Goal: Task Accomplishment & Management: Manage account settings

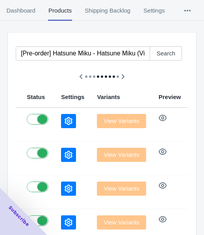
scroll to position [79, 0]
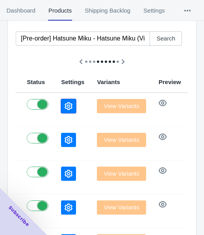
click at [64, 104] on icon "button" at bounding box center [68, 106] width 8 height 8
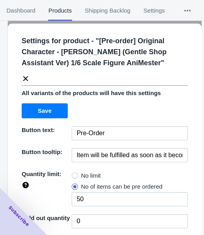
click at [72, 175] on span at bounding box center [75, 176] width 6 height 6
click at [74, 174] on input "No limit" at bounding box center [74, 174] width 0 height 0
radio input "true"
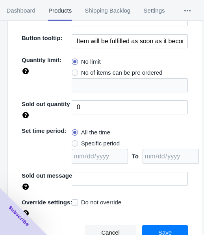
click at [101, 140] on span "Specific period" at bounding box center [100, 144] width 39 height 8
click at [74, 142] on input "Specific period" at bounding box center [74, 142] width 0 height 0
radio input "true"
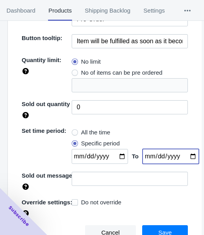
click at [182, 157] on input "date" at bounding box center [170, 156] width 56 height 15
type input "[DATE]"
click at [115, 155] on input "date" at bounding box center [100, 156] width 56 height 15
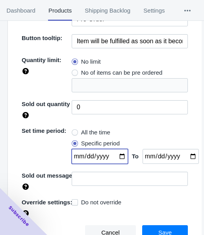
type input "[DATE]"
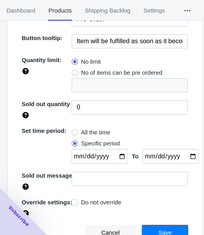
click at [156, 227] on button "Save" at bounding box center [165, 232] width 46 height 15
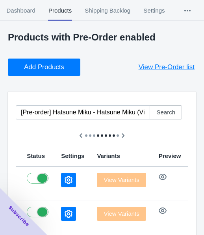
scroll to position [0, 0]
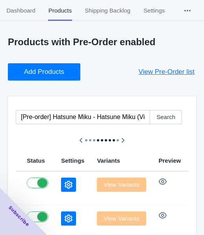
click at [65, 67] on button "Add Products" at bounding box center [44, 71] width 72 height 17
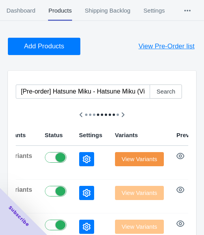
scroll to position [79, 0]
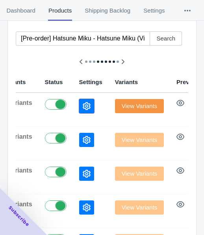
click at [83, 107] on icon "button" at bounding box center [87, 106] width 8 height 8
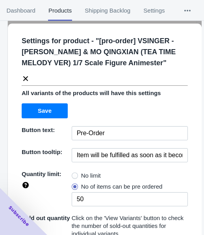
click at [93, 174] on span "No limit" at bounding box center [91, 176] width 20 height 8
click at [74, 174] on input "No limit" at bounding box center [74, 174] width 0 height 0
radio input "true"
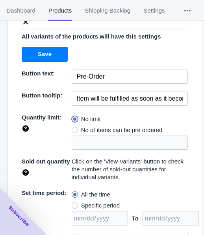
scroll to position [119, 0]
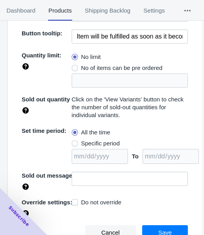
click at [104, 144] on span "Specific period" at bounding box center [100, 144] width 39 height 8
click at [74, 142] on input "Specific period" at bounding box center [74, 142] width 0 height 0
radio input "true"
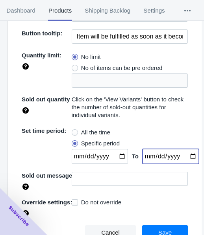
click at [184, 154] on input "date" at bounding box center [170, 156] width 56 height 15
type input "[DATE]"
click at [118, 157] on input "date" at bounding box center [100, 156] width 56 height 15
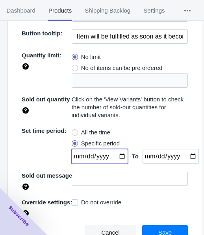
type input "[DATE]"
click at [159, 227] on button "Save" at bounding box center [165, 232] width 46 height 15
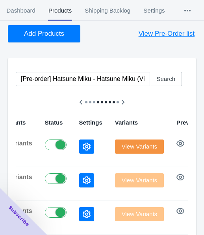
scroll to position [0, 0]
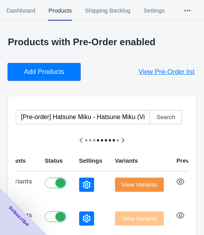
click at [53, 73] on span "Add Products" at bounding box center [44, 72] width 40 height 8
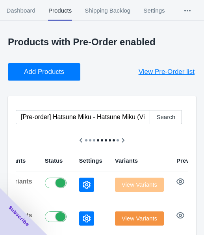
click at [166, 42] on p "Products with Pre-Order enabled" at bounding box center [102, 42] width 188 height 11
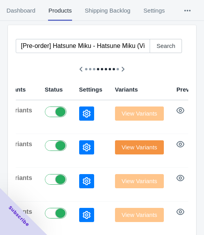
scroll to position [79, 0]
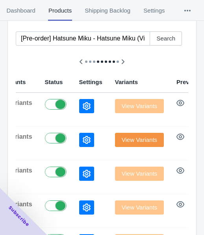
click at [83, 108] on icon "button" at bounding box center [87, 106] width 8 height 8
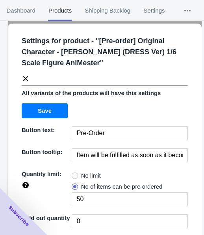
click at [93, 172] on span "No limit" at bounding box center [91, 176] width 20 height 8
click at [74, 174] on input "No limit" at bounding box center [74, 174] width 0 height 0
radio input "true"
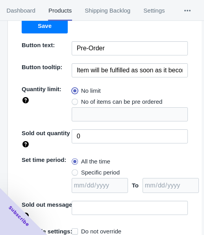
scroll to position [114, 0]
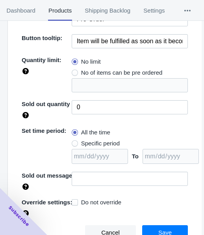
click at [94, 143] on span "Specific period" at bounding box center [100, 144] width 39 height 8
click at [74, 142] on input "Specific period" at bounding box center [74, 142] width 0 height 0
radio input "true"
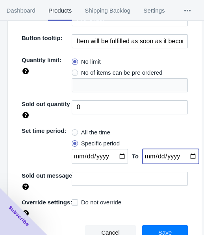
click at [184, 155] on input "date" at bounding box center [170, 156] width 56 height 15
type input "[DATE]"
click at [117, 157] on input "date" at bounding box center [100, 156] width 56 height 15
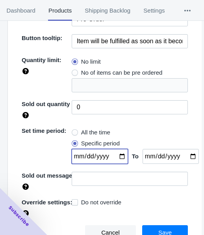
type input "[DATE]"
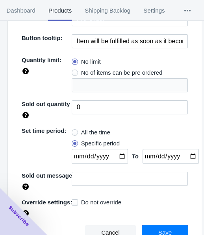
click at [153, 227] on button "Save" at bounding box center [165, 232] width 46 height 15
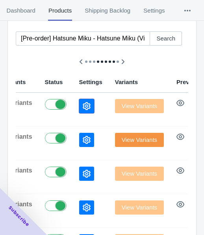
click at [83, 106] on icon "button" at bounding box center [87, 106] width 8 height 8
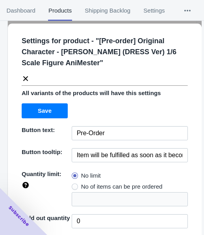
click at [26, 75] on icon at bounding box center [26, 79] width 8 height 8
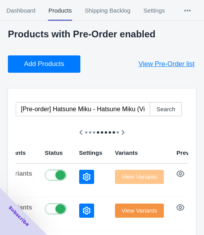
scroll to position [0, 0]
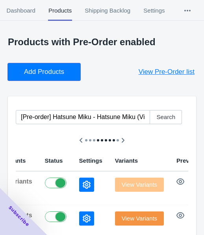
click at [51, 76] on span "Add Products" at bounding box center [44, 72] width 40 height 8
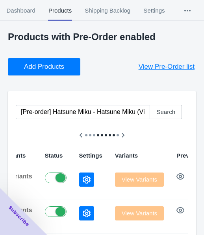
scroll to position [79, 0]
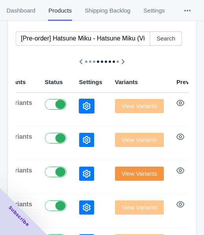
click at [79, 99] on button "button" at bounding box center [86, 106] width 15 height 14
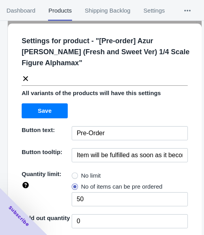
click at [92, 177] on span "No limit" at bounding box center [91, 176] width 20 height 8
click at [74, 174] on input "No limit" at bounding box center [74, 174] width 0 height 0
radio input "true"
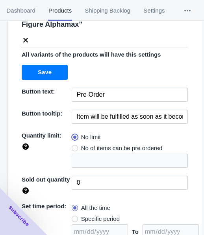
scroll to position [114, 0]
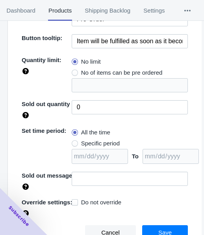
click at [100, 142] on span "Specific period" at bounding box center [100, 144] width 39 height 8
click at [74, 142] on input "Specific period" at bounding box center [74, 142] width 0 height 0
radio input "true"
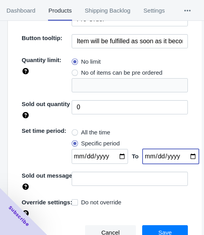
click at [181, 157] on input "date" at bounding box center [170, 156] width 56 height 15
type input "[DATE]"
click at [115, 155] on input "date" at bounding box center [100, 156] width 56 height 15
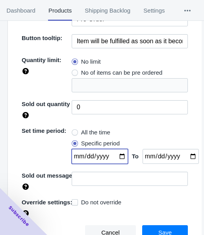
type input "[DATE]"
click at [165, 231] on span "Save" at bounding box center [164, 233] width 13 height 6
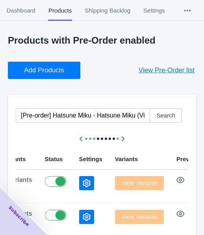
scroll to position [0, 0]
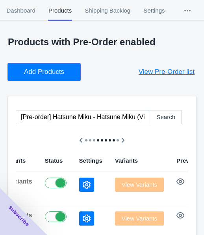
click at [39, 74] on span "Add Products" at bounding box center [44, 72] width 40 height 8
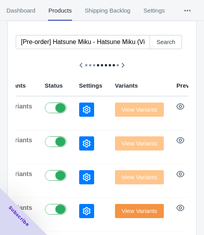
scroll to position [79, 0]
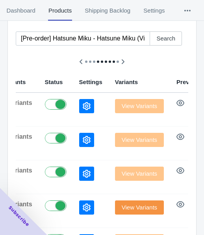
click at [79, 101] on button "button" at bounding box center [86, 106] width 15 height 14
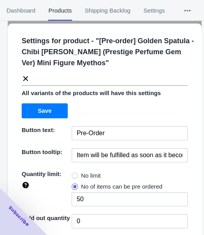
click at [95, 174] on span "No limit" at bounding box center [91, 176] width 20 height 8
click at [74, 174] on input "No limit" at bounding box center [74, 174] width 0 height 0
radio input "true"
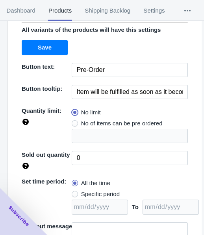
scroll to position [114, 0]
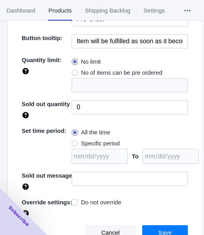
click at [109, 140] on span "Specific period" at bounding box center [100, 144] width 39 height 8
click at [74, 142] on input "Specific period" at bounding box center [74, 142] width 0 height 0
radio input "true"
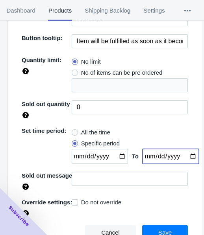
click at [187, 157] on input "date" at bounding box center [170, 156] width 56 height 15
type input "[DATE]"
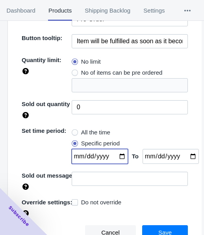
click at [116, 156] on input "date" at bounding box center [100, 156] width 56 height 15
type input "[DATE]"
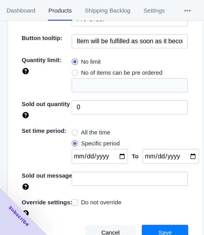
click at [159, 230] on span "Save" at bounding box center [164, 233] width 13 height 6
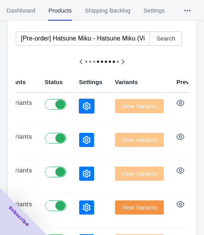
click at [83, 108] on icon "button" at bounding box center [87, 106] width 8 height 8
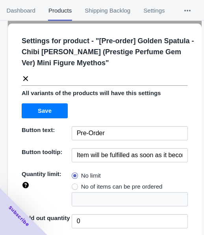
scroll to position [0, 0]
click at [22, 79] on icon at bounding box center [26, 79] width 8 height 8
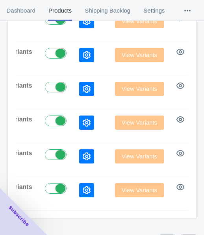
scroll to position [324, 0]
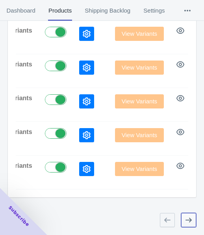
click at [188, 219] on icon "button" at bounding box center [188, 220] width 8 height 8
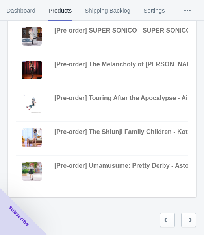
scroll to position [0, 440]
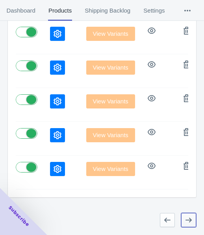
click at [186, 217] on icon "button" at bounding box center [188, 220] width 8 height 8
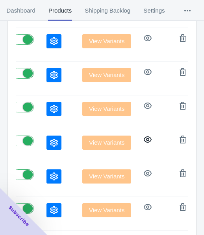
scroll to position [206, 0]
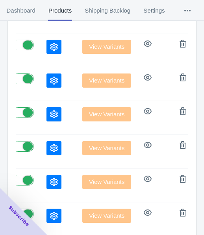
click at [46, 180] on button "button" at bounding box center [53, 182] width 15 height 14
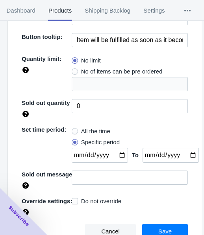
scroll to position [0, 0]
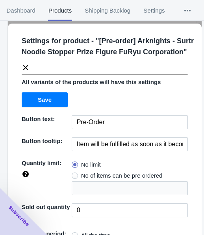
click at [27, 72] on icon at bounding box center [26, 68] width 8 height 8
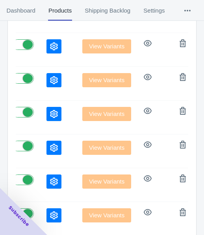
scroll to position [206, 0]
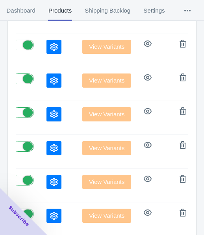
click at [46, 142] on button "button" at bounding box center [53, 148] width 15 height 14
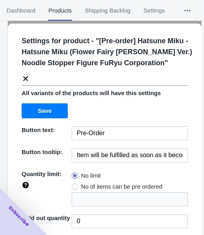
click at [25, 77] on icon at bounding box center [26, 79] width 8 height 8
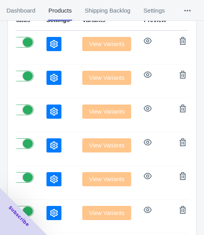
scroll to position [127, 0]
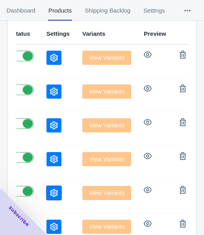
click at [46, 186] on button "button" at bounding box center [53, 193] width 15 height 14
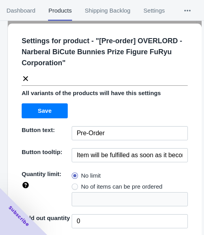
click at [27, 81] on icon at bounding box center [26, 79] width 8 height 8
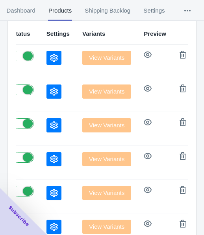
click at [46, 157] on button "button" at bounding box center [53, 159] width 15 height 14
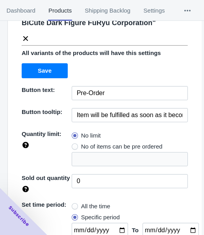
scroll to position [0, 0]
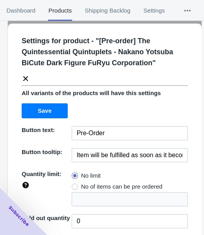
click at [25, 75] on icon at bounding box center [26, 79] width 8 height 8
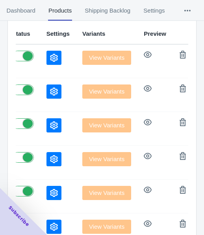
click at [46, 152] on button "button" at bounding box center [53, 159] width 15 height 14
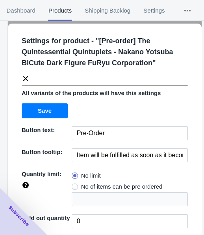
click at [26, 77] on icon at bounding box center [26, 79] width 8 height 8
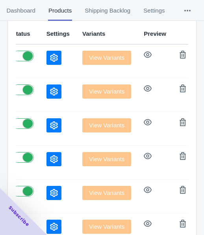
click at [46, 126] on button "button" at bounding box center [53, 125] width 15 height 14
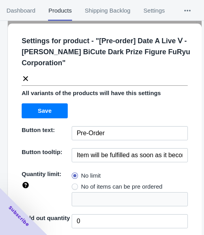
click at [25, 80] on icon at bounding box center [26, 79] width 8 height 8
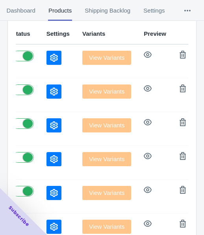
click at [50, 122] on icon "button" at bounding box center [54, 126] width 8 height 8
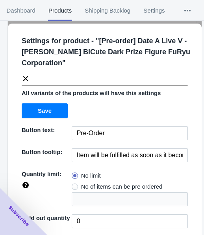
click at [25, 78] on icon at bounding box center [25, 78] width 5 height 5
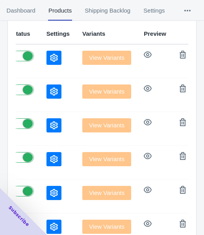
click at [50, 88] on icon "button" at bounding box center [54, 92] width 8 height 8
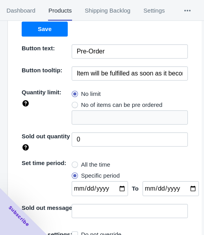
scroll to position [7, 0]
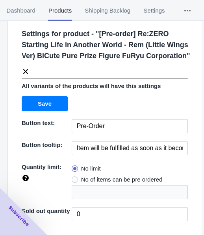
click at [27, 75] on icon at bounding box center [26, 72] width 8 height 8
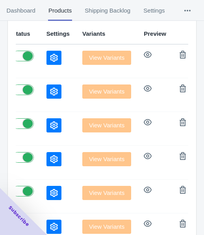
click at [46, 55] on button "button" at bounding box center [53, 58] width 15 height 14
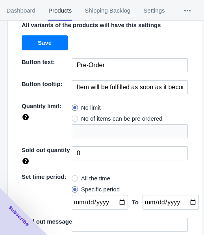
scroll to position [0, 0]
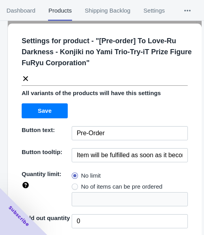
click at [25, 79] on icon at bounding box center [26, 79] width 8 height 8
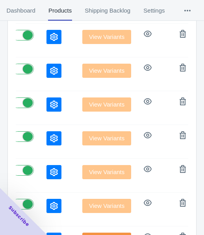
scroll to position [324, 0]
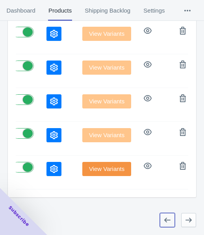
click at [168, 216] on button "button" at bounding box center [167, 220] width 15 height 14
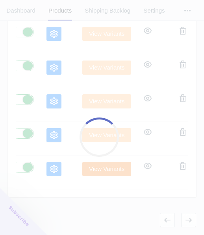
scroll to position [0, 440]
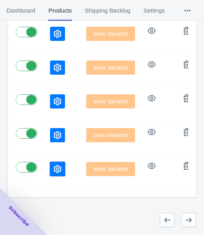
click at [53, 165] on icon "button" at bounding box center [57, 169] width 8 height 8
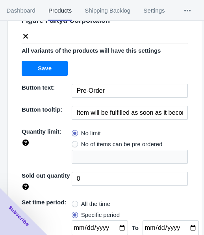
scroll to position [0, 0]
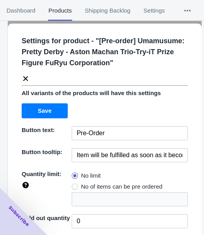
click at [26, 77] on icon at bounding box center [25, 78] width 5 height 5
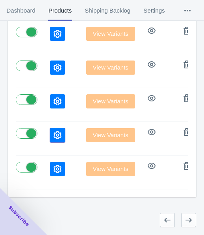
click at [53, 131] on icon "button" at bounding box center [57, 135] width 8 height 8
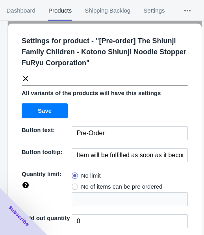
click at [28, 79] on icon at bounding box center [26, 79] width 8 height 8
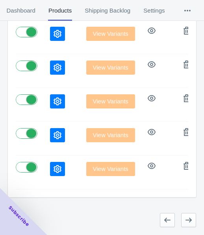
click at [53, 98] on icon "button" at bounding box center [57, 102] width 8 height 8
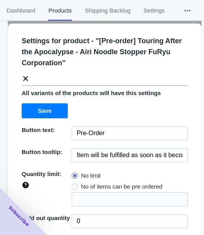
click at [26, 80] on icon at bounding box center [26, 79] width 8 height 8
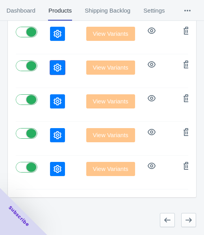
click at [50, 64] on button "button" at bounding box center [57, 68] width 15 height 14
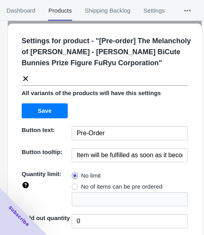
click at [26, 83] on icon at bounding box center [26, 79] width 8 height 8
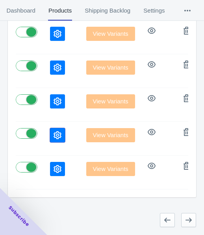
click at [53, 131] on icon "button" at bounding box center [57, 135] width 8 height 8
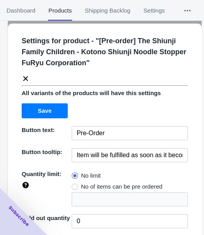
click at [26, 76] on icon at bounding box center [26, 79] width 8 height 8
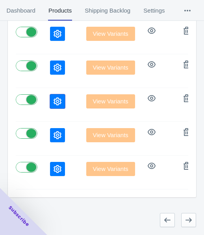
click at [50, 99] on button "button" at bounding box center [57, 101] width 15 height 14
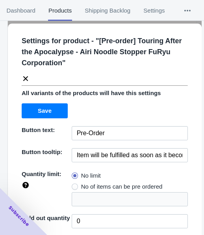
click at [33, 97] on div "All variants of the products will have this settings Save" at bounding box center [101, 100] width 172 height 35
click at [26, 80] on icon at bounding box center [26, 79] width 8 height 8
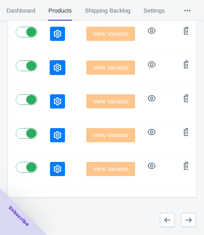
click at [50, 67] on button "button" at bounding box center [57, 68] width 15 height 14
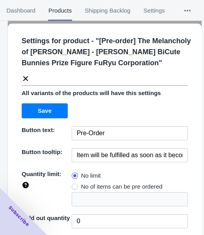
click at [25, 83] on icon at bounding box center [26, 79] width 8 height 8
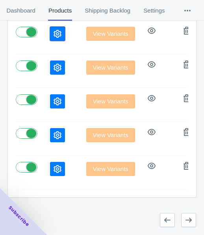
click at [50, 35] on button "button" at bounding box center [57, 34] width 15 height 14
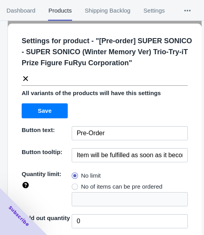
click at [28, 78] on icon at bounding box center [26, 79] width 8 height 8
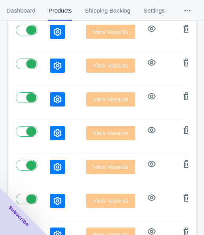
scroll to position [166, 0]
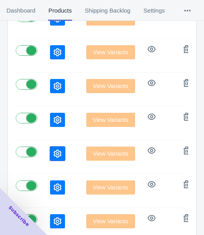
click at [50, 152] on button "button" at bounding box center [57, 154] width 15 height 14
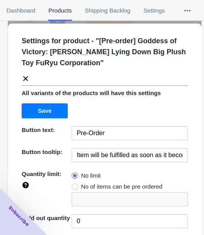
click at [23, 79] on icon at bounding box center [26, 79] width 8 height 8
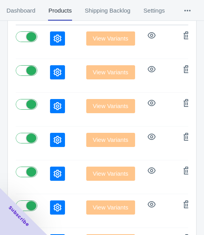
scroll to position [127, 0]
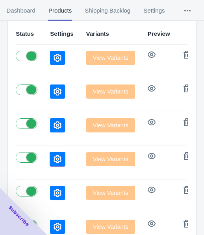
click at [53, 155] on icon "button" at bounding box center [57, 159] width 8 height 8
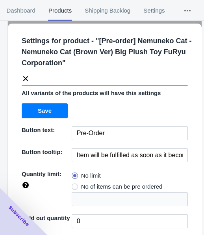
click at [26, 77] on icon at bounding box center [25, 78] width 5 height 5
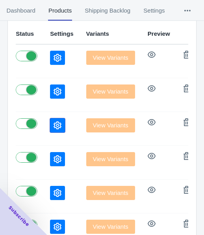
click at [53, 125] on icon "button" at bounding box center [57, 126] width 8 height 8
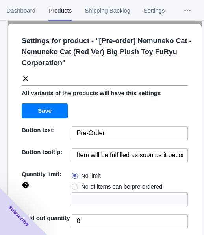
click at [24, 78] on icon at bounding box center [26, 79] width 8 height 8
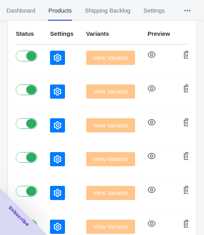
click at [50, 122] on button "button" at bounding box center [57, 125] width 15 height 14
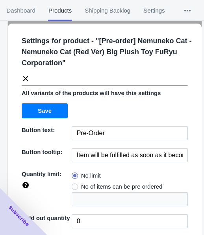
click at [30, 77] on div "Settings for product - " [Pre-order] Nemuneko Cat - Nemuneko Cat (Red Ver) Big …" at bounding box center [101, 55] width 172 height 53
click at [24, 77] on icon at bounding box center [26, 79] width 8 height 8
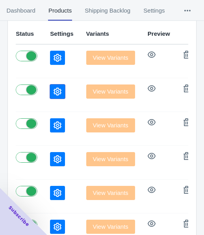
click at [53, 88] on icon "button" at bounding box center [57, 92] width 8 height 8
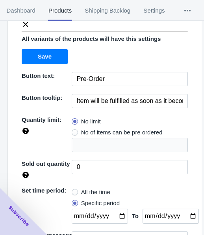
scroll to position [0, 0]
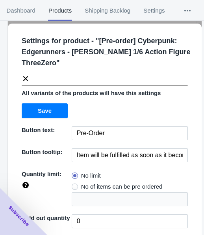
click at [28, 77] on icon at bounding box center [26, 79] width 8 height 8
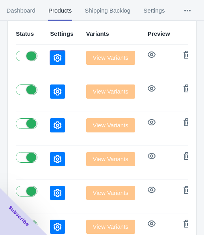
click at [53, 58] on icon "button" at bounding box center [57, 58] width 8 height 8
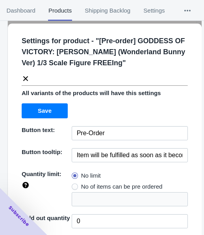
click at [26, 76] on icon at bounding box center [26, 79] width 8 height 8
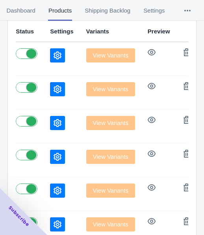
scroll to position [324, 0]
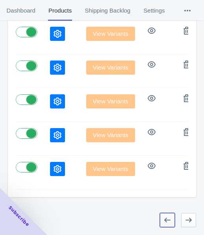
click at [169, 220] on icon "button" at bounding box center [167, 220] width 6 height 5
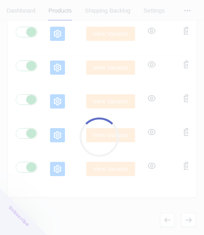
scroll to position [0, 415]
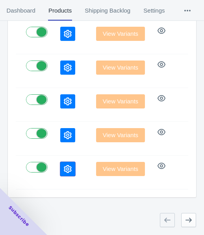
click at [64, 165] on icon "button" at bounding box center [68, 169] width 8 height 8
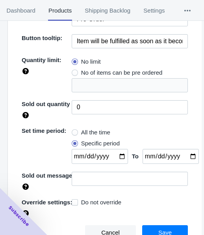
scroll to position [35, 0]
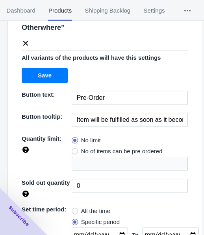
click at [24, 41] on icon at bounding box center [25, 43] width 5 height 5
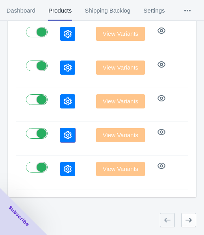
click at [60, 128] on button "button" at bounding box center [67, 135] width 15 height 14
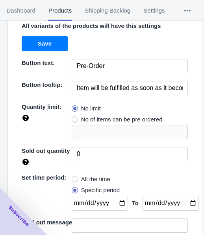
scroll to position [0, 0]
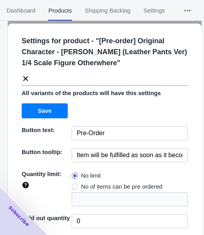
click at [27, 79] on icon at bounding box center [26, 79] width 8 height 8
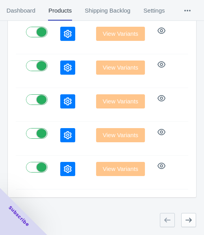
scroll to position [127, 0]
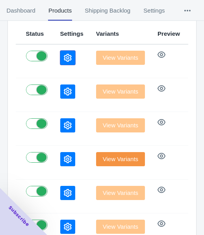
click at [60, 58] on button "button" at bounding box center [67, 58] width 15 height 14
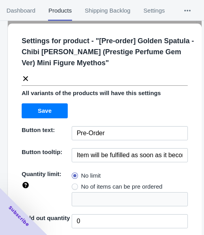
click at [26, 75] on icon at bounding box center [26, 79] width 8 height 8
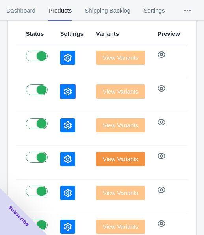
click at [64, 88] on icon "button" at bounding box center [68, 92] width 8 height 8
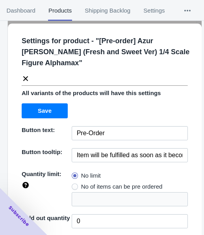
click at [24, 79] on icon at bounding box center [26, 79] width 8 height 8
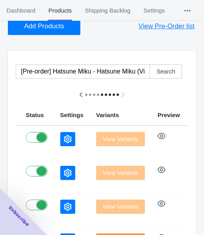
scroll to position [88, 0]
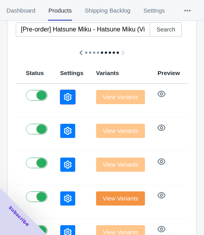
click at [64, 97] on icon "button" at bounding box center [68, 97] width 8 height 8
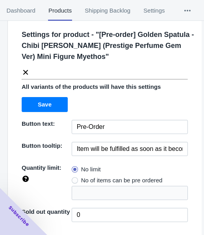
scroll to position [0, 0]
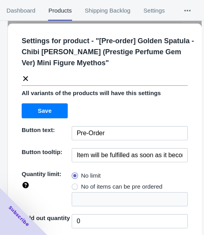
click at [26, 77] on icon at bounding box center [26, 79] width 8 height 8
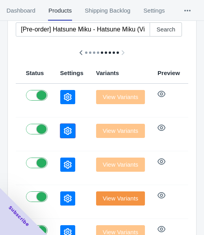
click at [60, 125] on button "button" at bounding box center [67, 131] width 15 height 14
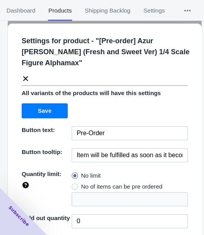
click at [26, 81] on icon at bounding box center [26, 79] width 8 height 8
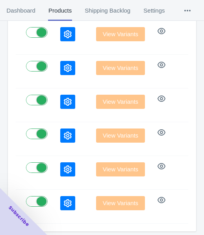
scroll to position [324, 0]
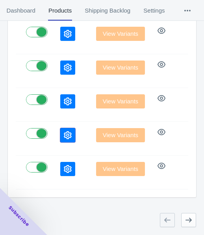
click at [64, 131] on icon "button" at bounding box center [68, 135] width 8 height 8
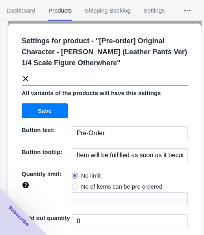
click at [26, 79] on icon at bounding box center [25, 78] width 5 height 5
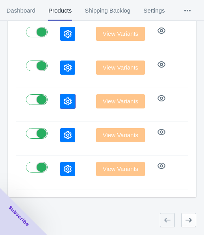
click at [64, 98] on icon "button" at bounding box center [68, 102] width 8 height 8
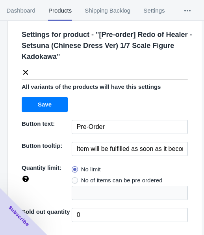
scroll to position [0, 0]
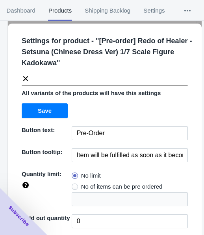
click at [25, 80] on icon at bounding box center [26, 79] width 8 height 8
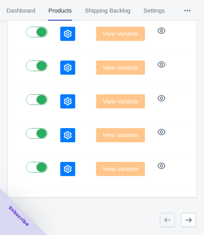
click at [64, 64] on icon "button" at bounding box center [68, 68] width 8 height 8
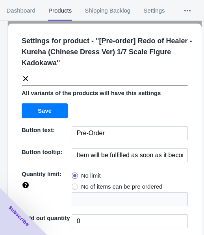
click at [25, 75] on icon at bounding box center [26, 79] width 8 height 8
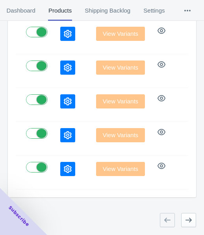
click at [60, 33] on button "button" at bounding box center [67, 34] width 15 height 14
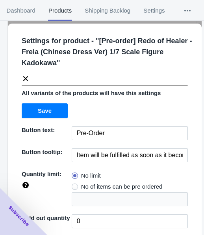
click at [24, 77] on icon at bounding box center [26, 79] width 8 height 8
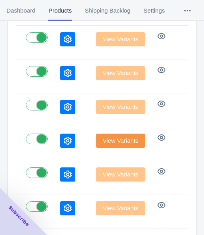
scroll to position [143, 0]
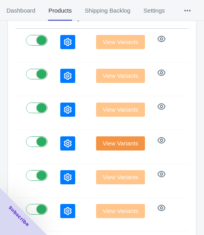
click at [60, 170] on button "button" at bounding box center [67, 177] width 15 height 14
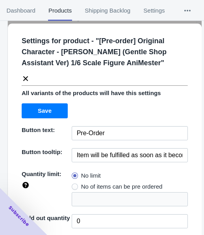
click at [24, 79] on icon at bounding box center [26, 79] width 8 height 8
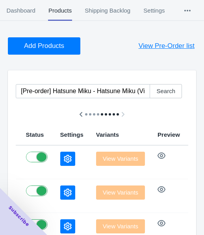
scroll to position [25, 0]
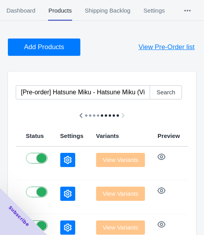
click at [46, 44] on span "Add Products" at bounding box center [44, 47] width 40 height 8
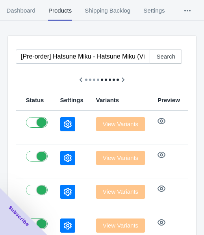
scroll to position [103, 0]
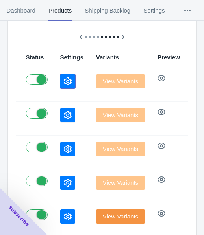
click at [64, 80] on icon "button" at bounding box center [68, 81] width 8 height 8
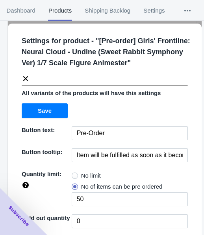
click at [83, 172] on span "No limit" at bounding box center [91, 176] width 20 height 8
click at [74, 174] on input "No limit" at bounding box center [74, 174] width 0 height 0
radio input "true"
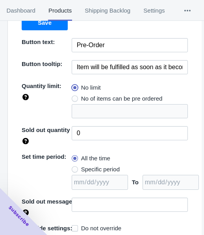
scroll to position [114, 0]
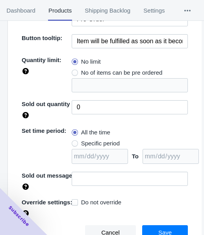
click at [100, 144] on span "Specific period" at bounding box center [100, 144] width 39 height 8
click at [74, 142] on input "Specific period" at bounding box center [74, 142] width 0 height 0
radio input "true"
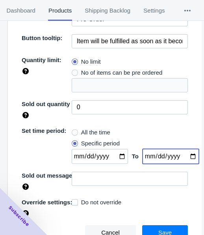
click at [181, 155] on input "date" at bounding box center [170, 156] width 56 height 15
type input "[DATE]"
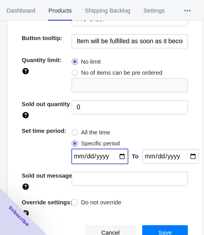
click at [115, 151] on input "date" at bounding box center [100, 156] width 56 height 15
type input "[DATE]"
click at [164, 225] on button "Save" at bounding box center [165, 232] width 46 height 15
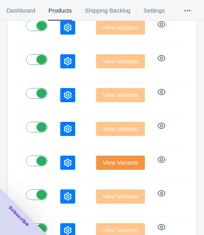
scroll to position [182, 0]
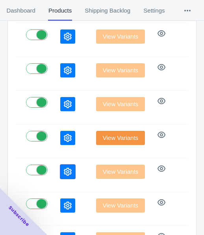
click at [60, 165] on button "button" at bounding box center [67, 172] width 15 height 14
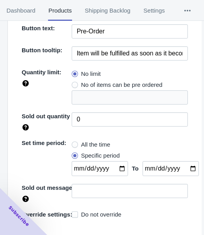
scroll to position [114, 0]
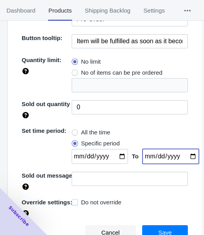
click at [184, 153] on input "[DATE]" at bounding box center [170, 156] width 56 height 15
type input "[DATE]"
click at [159, 226] on button "Save" at bounding box center [165, 232] width 46 height 15
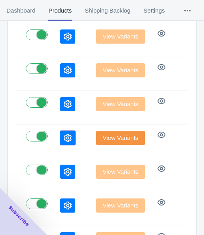
click at [64, 135] on icon "button" at bounding box center [68, 138] width 8 height 8
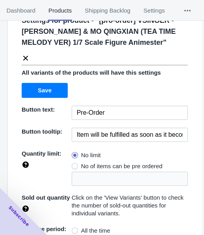
scroll to position [0, 0]
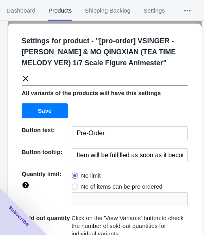
click at [26, 80] on icon at bounding box center [26, 79] width 8 height 8
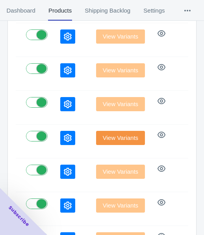
click at [64, 100] on icon "button" at bounding box center [68, 104] width 8 height 8
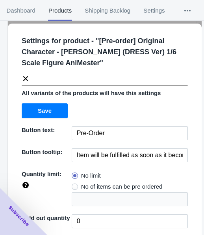
click at [27, 78] on icon at bounding box center [26, 79] width 8 height 8
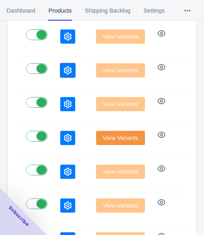
click at [64, 70] on icon "button" at bounding box center [68, 70] width 8 height 8
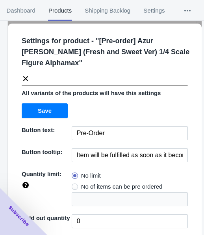
click at [25, 78] on icon at bounding box center [25, 78] width 5 height 5
